Goal: Task Accomplishment & Management: Manage account settings

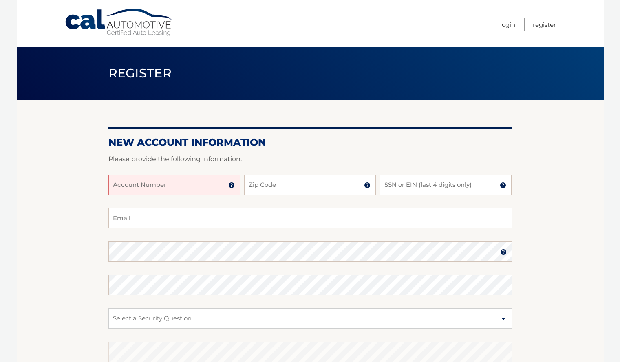
click at [215, 187] on input "Account Number" at bounding box center [174, 185] width 132 height 20
type input "44455998541"
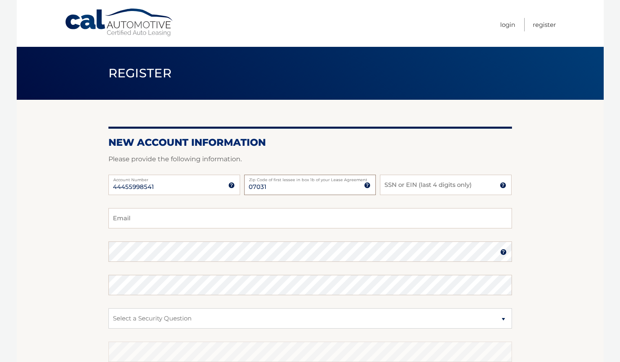
type input "07031"
type input "6545"
click at [193, 222] on input "Email" at bounding box center [309, 218] width 403 height 20
type input "janebauer54@gmail.com"
click at [65, 259] on section "New Account Information Please provide the following information. 44455998541 A…" at bounding box center [310, 259] width 587 height 318
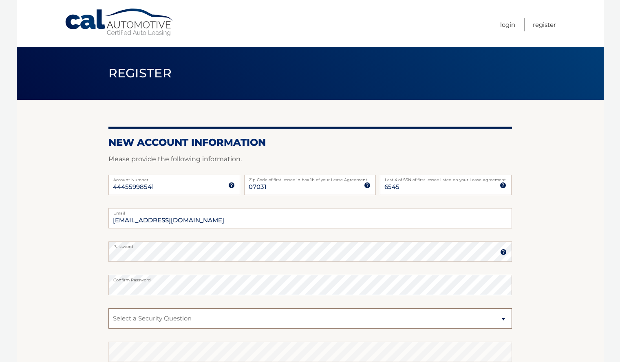
click at [235, 318] on select "Select a Security Question What was the name of your elementary school? What is…" at bounding box center [309, 318] width 403 height 20
select select "2"
click at [108, 308] on select "Select a Security Question What was the name of your elementary school? What is…" at bounding box center [309, 318] width 403 height 20
click at [186, 317] on select "Select a Security Question What was the name of your elementary school? What is…" at bounding box center [309, 318] width 403 height 20
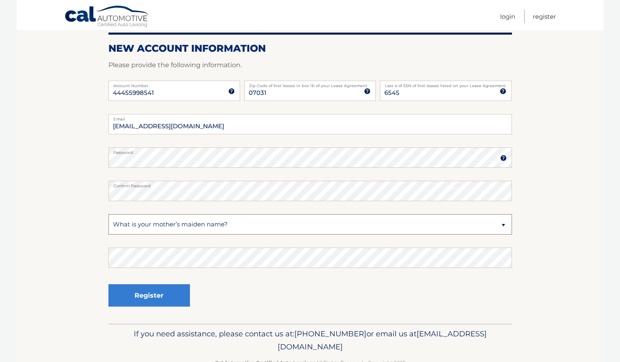
scroll to position [101, 0]
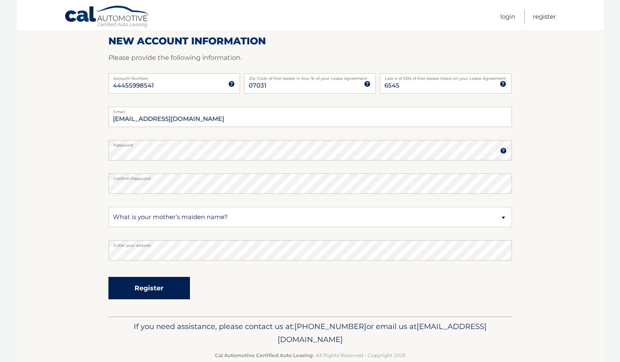
click at [143, 290] on button "Register" at bounding box center [148, 288] width 81 height 22
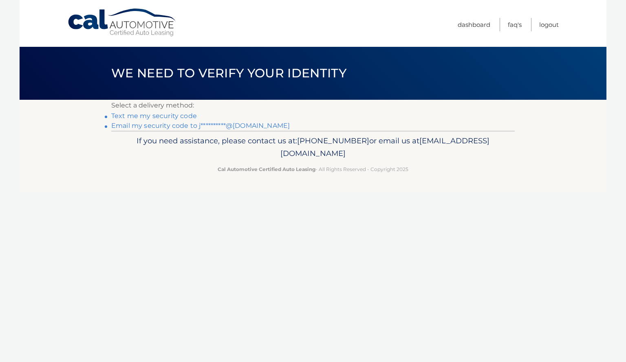
click at [153, 117] on link "Text me my security code" at bounding box center [154, 116] width 86 height 8
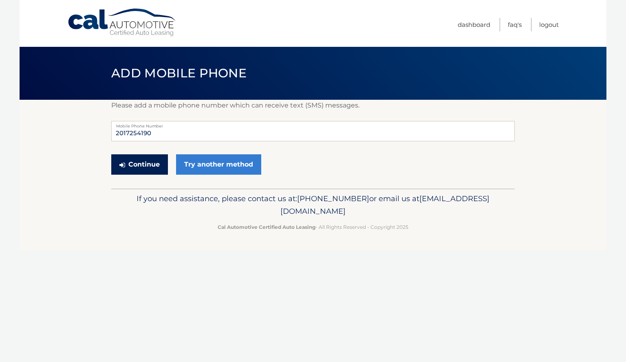
click at [146, 161] on button "Continue" at bounding box center [139, 164] width 57 height 20
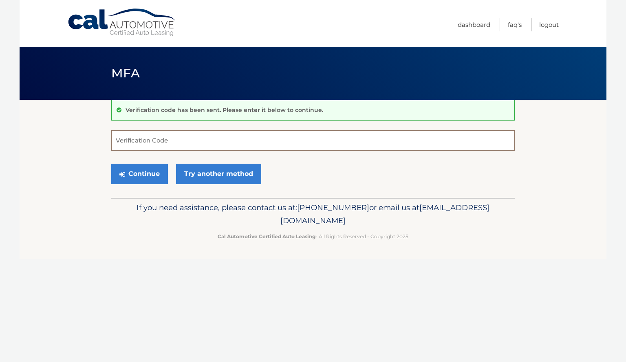
click at [152, 143] on input "Verification Code" at bounding box center [312, 140] width 403 height 20
type input "998023"
click at [149, 174] on button "Continue" at bounding box center [139, 174] width 57 height 20
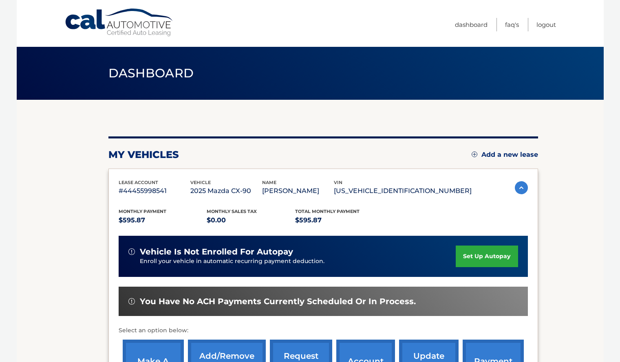
click at [505, 257] on link "set up autopay" at bounding box center [486, 257] width 62 height 22
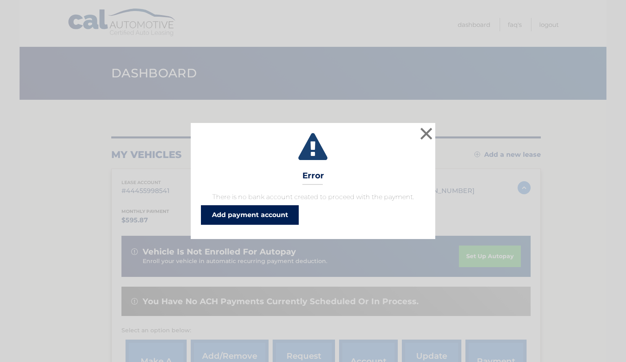
click at [262, 215] on link "Add payment account" at bounding box center [250, 215] width 98 height 20
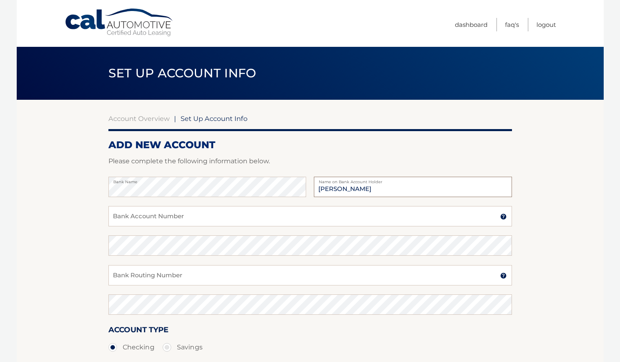
type input "[PERSON_NAME]"
click at [203, 216] on input "Bank Account Number" at bounding box center [309, 216] width 403 height 20
type input "9340997215"
click at [204, 277] on input "Bank Routing Number" at bounding box center [309, 275] width 403 height 20
type input "021272655"
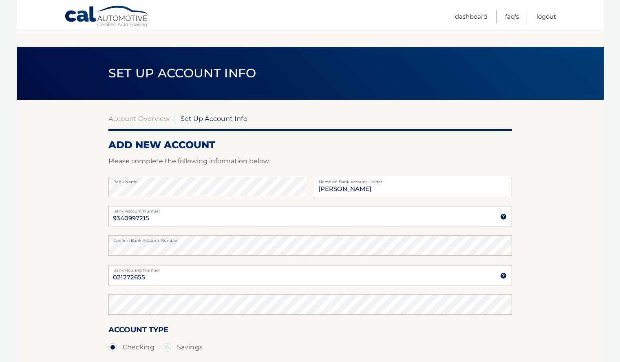
scroll to position [110, 0]
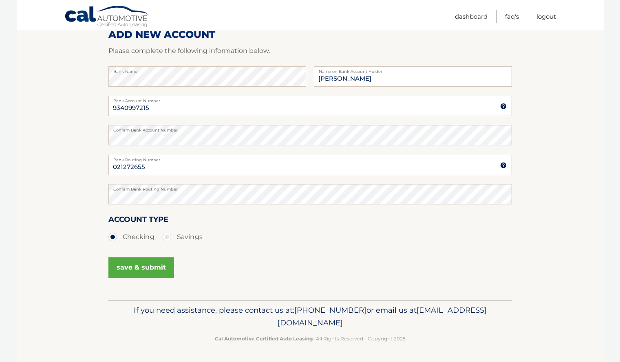
click at [154, 268] on button "save & submit" at bounding box center [141, 267] width 66 height 20
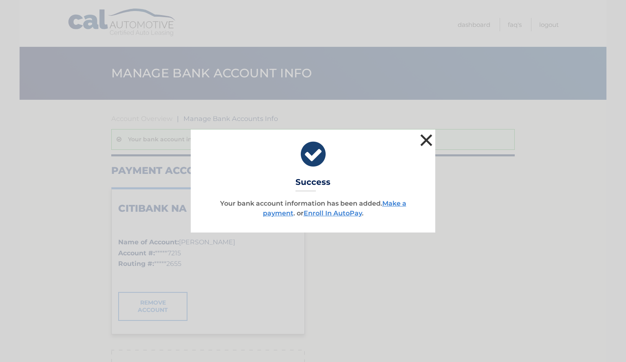
click at [427, 138] on button "×" at bounding box center [426, 140] width 16 height 16
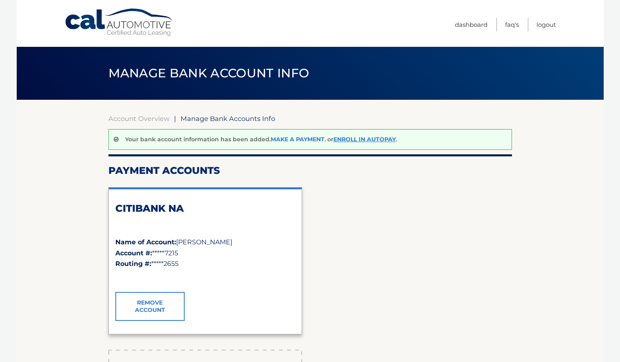
click at [304, 139] on link "Make a payment" at bounding box center [297, 139] width 54 height 7
click at [348, 142] on link "Enroll In AutoPay" at bounding box center [364, 139] width 62 height 7
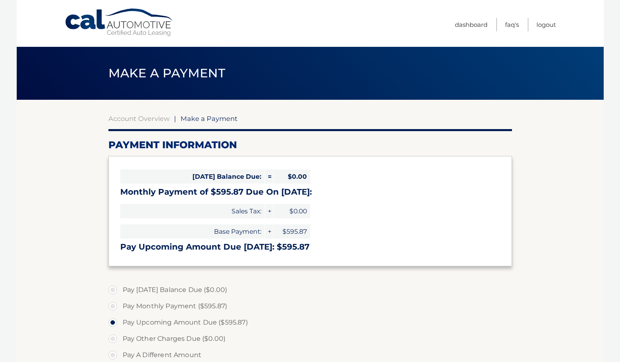
select select "YjViYWYyNWItMjgyYi00MmE3LWFlZDgtODQ3MGQ2ODlhMTAy"
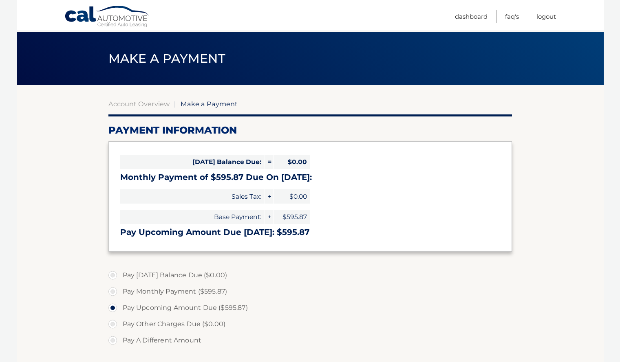
scroll to position [6, 0]
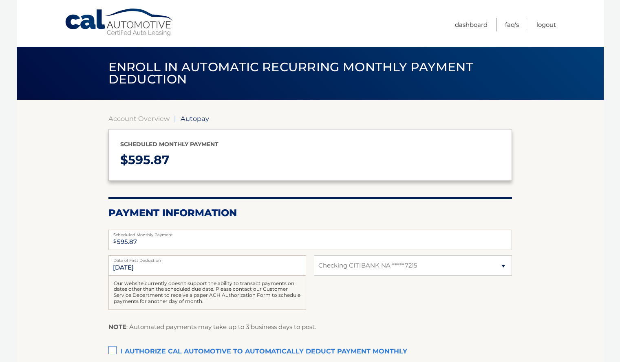
select select "YjViYWYyNWItMjgyYi00MmE3LWFlZDgtODQ3MGQ2ODlhMTAy"
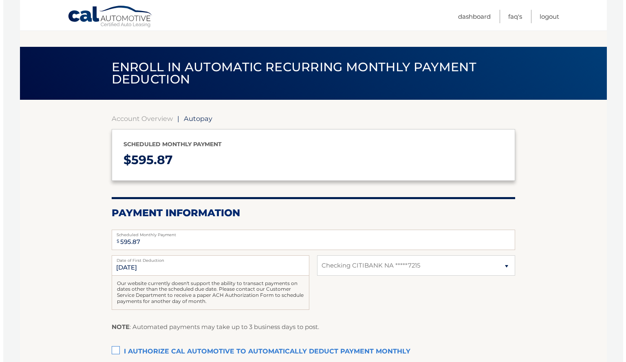
scroll to position [61, 0]
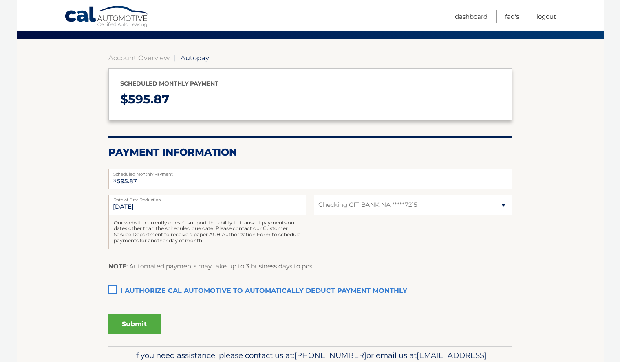
click at [112, 291] on label "I authorize cal automotive to automatically deduct payment monthly This checkbo…" at bounding box center [309, 291] width 403 height 16
click at [0, 0] on input "I authorize cal automotive to automatically deduct payment monthly This checkbo…" at bounding box center [0, 0] width 0 height 0
click at [137, 326] on button "Submit" at bounding box center [134, 324] width 52 height 20
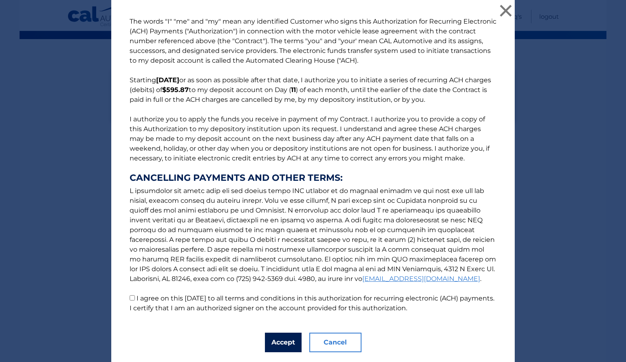
click at [268, 342] on button "Accept" at bounding box center [283, 343] width 37 height 20
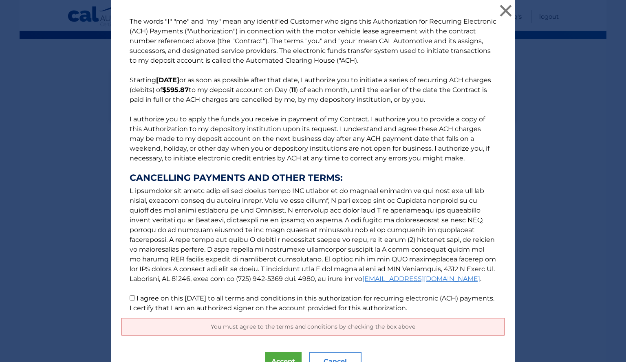
click at [130, 297] on input "I agree on this [DATE] to all terms and conditions in this authorization for re…" at bounding box center [132, 297] width 5 height 5
checkbox input "true"
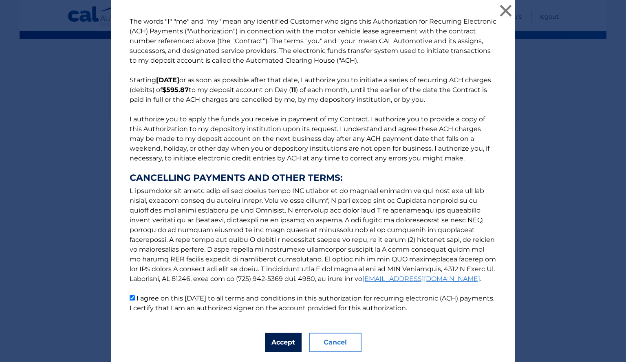
click at [280, 338] on button "Accept" at bounding box center [283, 343] width 37 height 20
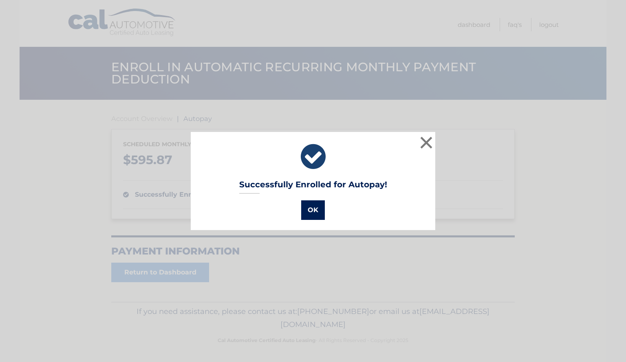
click at [317, 210] on button "OK" at bounding box center [313, 210] width 24 height 20
